Goal: Task Accomplishment & Management: Complete application form

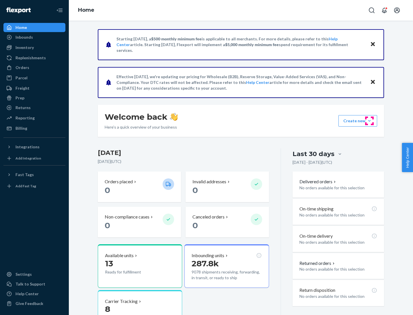
click at [369, 121] on button "Create new Create new inbound Create new order Create new product" at bounding box center [357, 120] width 39 height 11
click at [34, 37] on div "Inbounds" at bounding box center [34, 37] width 61 height 8
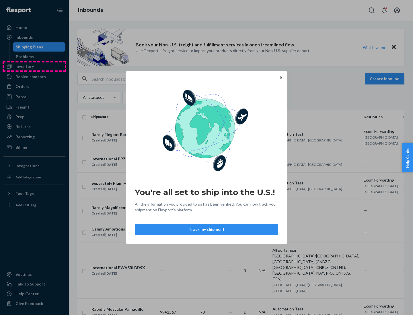
click at [34, 67] on div "You're all set to ship into the U.S.! All the information you provided to us ha…" at bounding box center [206, 157] width 413 height 315
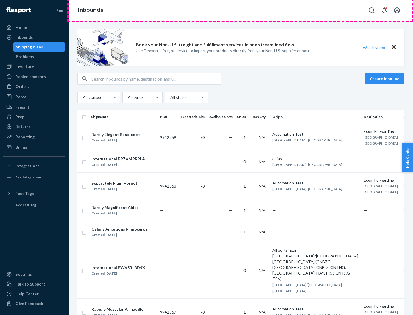
click at [241, 10] on div "Inbounds" at bounding box center [241, 10] width 344 height 21
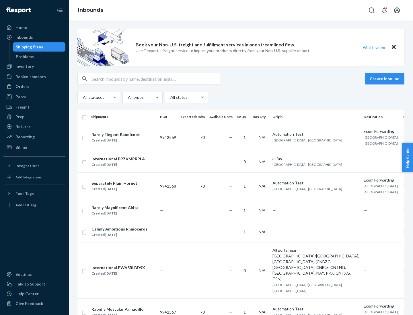
click at [241, 98] on div "All statuses All types All states" at bounding box center [240, 97] width 327 height 11
click at [28, 47] on div "Shipping Plans" at bounding box center [29, 47] width 27 height 6
click at [385, 79] on button "Create inbound" at bounding box center [385, 78] width 40 height 11
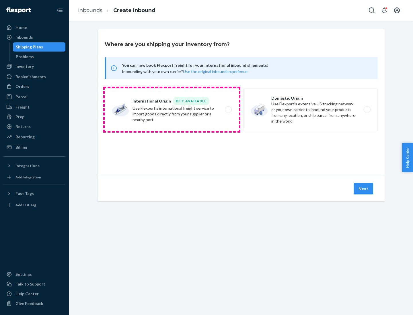
click at [172, 110] on label "International Origin DTC Available Use Flexport's international freight service…" at bounding box center [172, 109] width 134 height 43
click at [228, 110] on input "International Origin DTC Available Use Flexport's international freight service…" at bounding box center [230, 110] width 4 height 4
radio input "true"
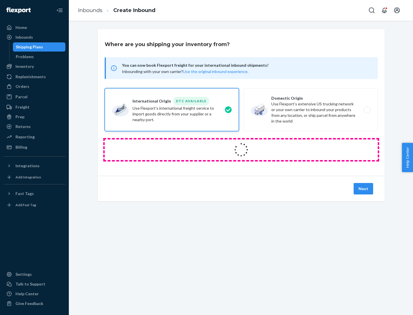
click at [241, 150] on icon at bounding box center [241, 150] width 16 height 16
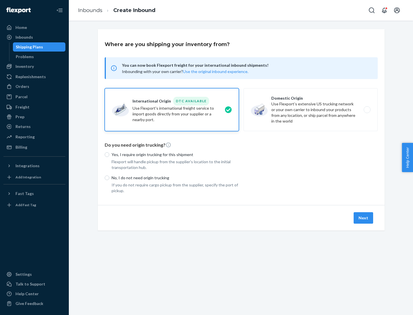
click at [175, 155] on p "Yes, I require origin trucking for this shipment" at bounding box center [175, 155] width 127 height 6
click at [109, 155] on input "Yes, I require origin trucking for this shipment" at bounding box center [107, 155] width 5 height 5
radio input "true"
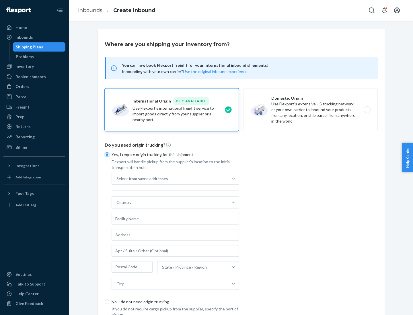
scroll to position [11, 0]
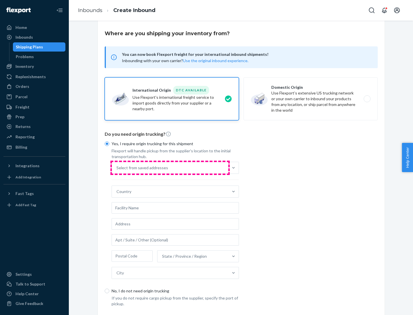
click at [170, 168] on div "Select from saved addresses" at bounding box center [170, 167] width 116 height 11
click at [117, 168] on input "Select from saved addresses" at bounding box center [116, 168] width 1 height 6
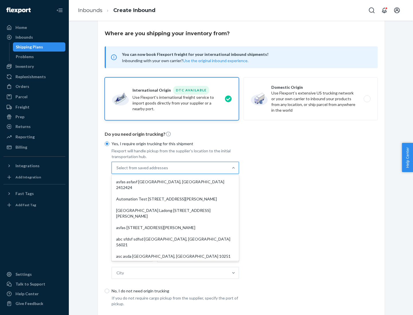
scroll to position [25, 0]
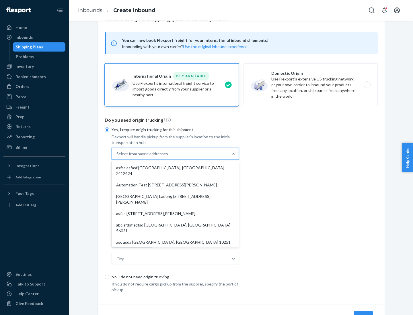
click at [175, 168] on div "asfas asfasf [GEOGRAPHIC_DATA], [GEOGRAPHIC_DATA] 2412424" at bounding box center [175, 170] width 125 height 17
click at [117, 157] on input "option asfas asfasf [GEOGRAPHIC_DATA], [GEOGRAPHIC_DATA] 2412424 focused, 1 of …" at bounding box center [116, 154] width 1 height 6
type input "asfas"
type input "asfasf"
type input "2412424"
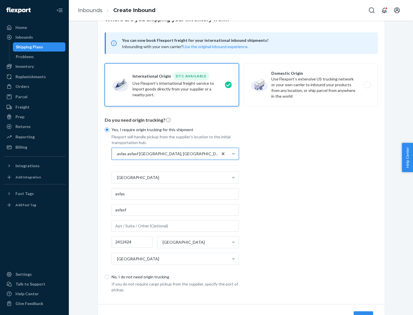
scroll to position [53, 0]
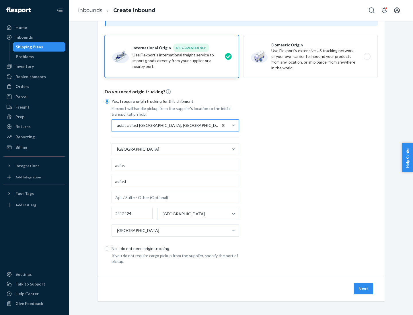
click at [364, 289] on button "Next" at bounding box center [364, 288] width 20 height 11
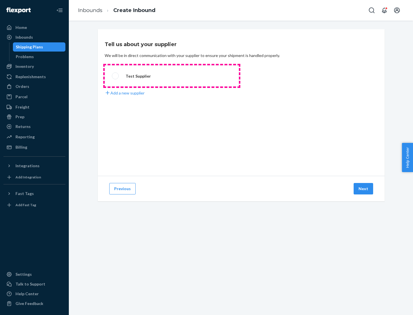
click at [172, 76] on label "Test Supplier" at bounding box center [172, 75] width 134 height 21
click at [116, 76] on input "Test Supplier" at bounding box center [114, 76] width 4 height 4
radio input "true"
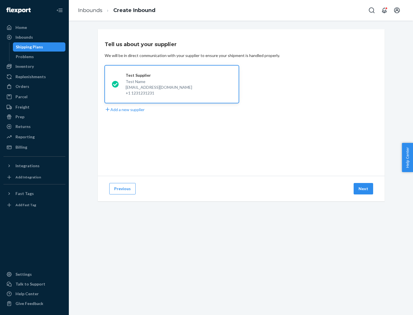
click at [364, 189] on button "Next" at bounding box center [364, 188] width 20 height 11
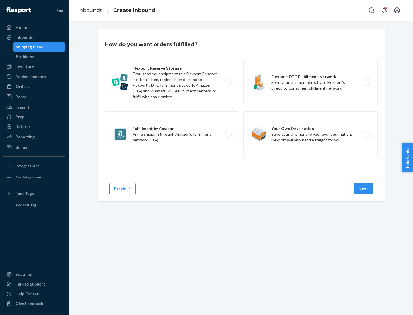
click at [172, 135] on label "Fulfillment by Amazon Prime shipping through Amazon’s fulfillment network (FBA)." at bounding box center [172, 135] width 134 height 46
click at [228, 135] on input "Fulfillment by Amazon Prime shipping through Amazon’s fulfillment network (FBA)." at bounding box center [230, 135] width 4 height 4
radio input "true"
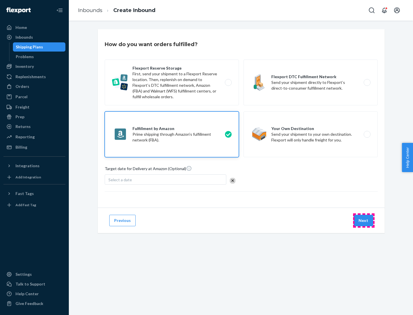
click at [364, 221] on button "Next" at bounding box center [364, 220] width 20 height 11
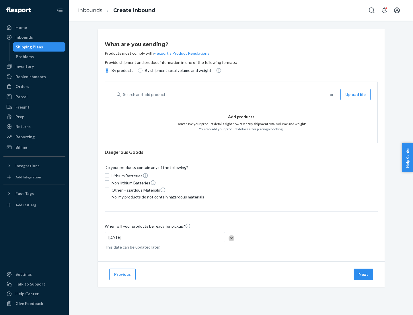
click at [176, 71] on p "By shipment total volume and weight" at bounding box center [178, 71] width 67 height 6
click at [143, 71] on input "By shipment total volume and weight" at bounding box center [140, 70] width 5 height 5
radio input "true"
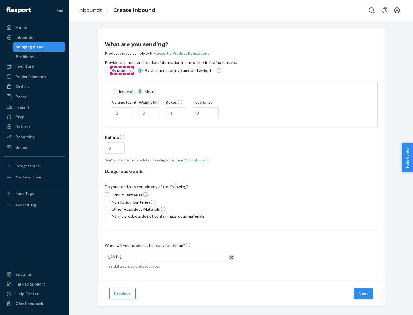
click at [122, 71] on p "By products" at bounding box center [123, 71] width 22 height 6
click at [109, 71] on input "By products" at bounding box center [107, 70] width 5 height 5
radio input "true"
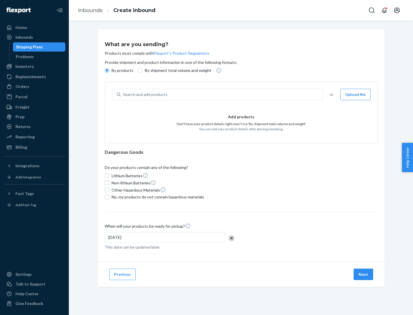
click at [222, 95] on div "Search and add products" at bounding box center [222, 94] width 202 height 10
click at [124, 95] on input "Search and add products" at bounding box center [123, 95] width 1 height 6
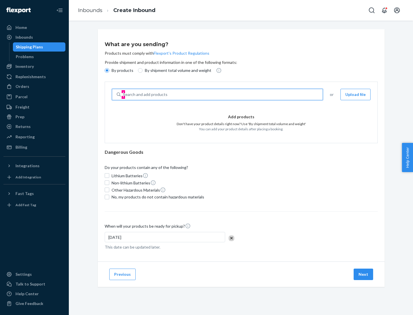
type input "test"
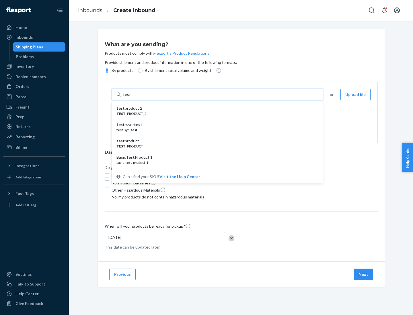
click at [215, 108] on div "test product 2" at bounding box center [214, 109] width 197 height 6
click at [130, 98] on input "test" at bounding box center [126, 95] width 7 height 6
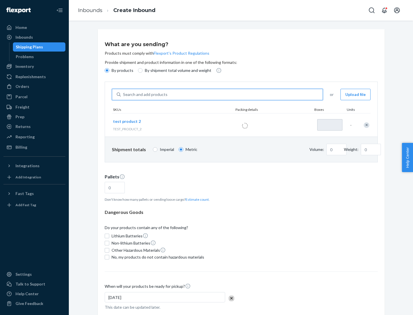
type input "1"
type input "0.02"
type input "22.23"
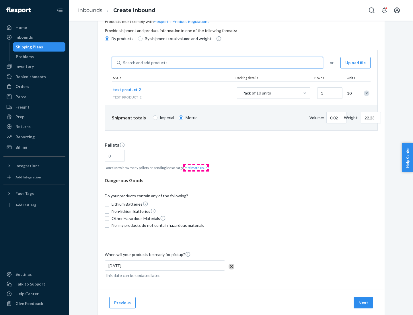
click at [196, 168] on button "Estimate count" at bounding box center [197, 167] width 23 height 5
type input "1"
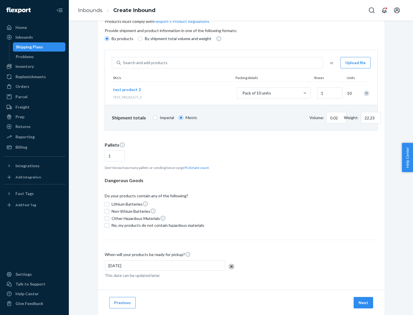
scroll to position [46, 0]
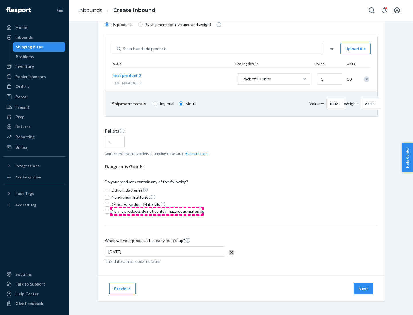
click at [157, 212] on span "No, my products do not contain hazardous materials" at bounding box center [158, 212] width 93 height 6
click at [109, 212] on input "No, my products do not contain hazardous materials" at bounding box center [107, 211] width 5 height 5
checkbox input "true"
click at [364, 289] on button "Next" at bounding box center [364, 288] width 20 height 11
